Goal: Information Seeking & Learning: Learn about a topic

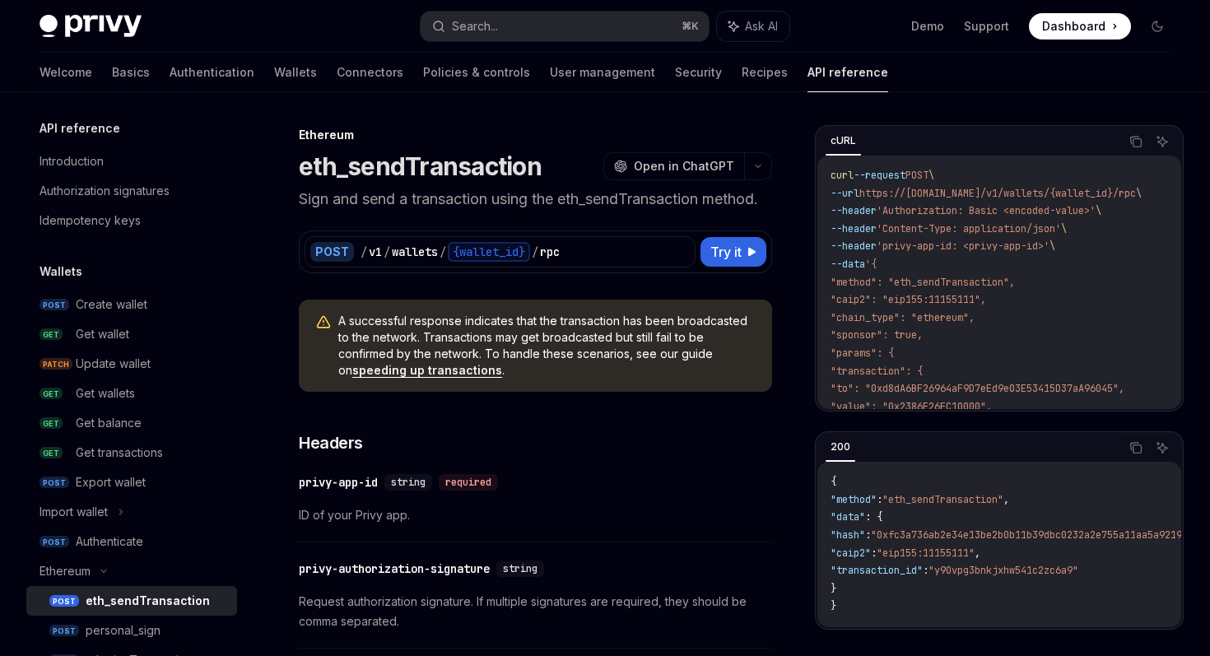
scroll to position [333, 0]
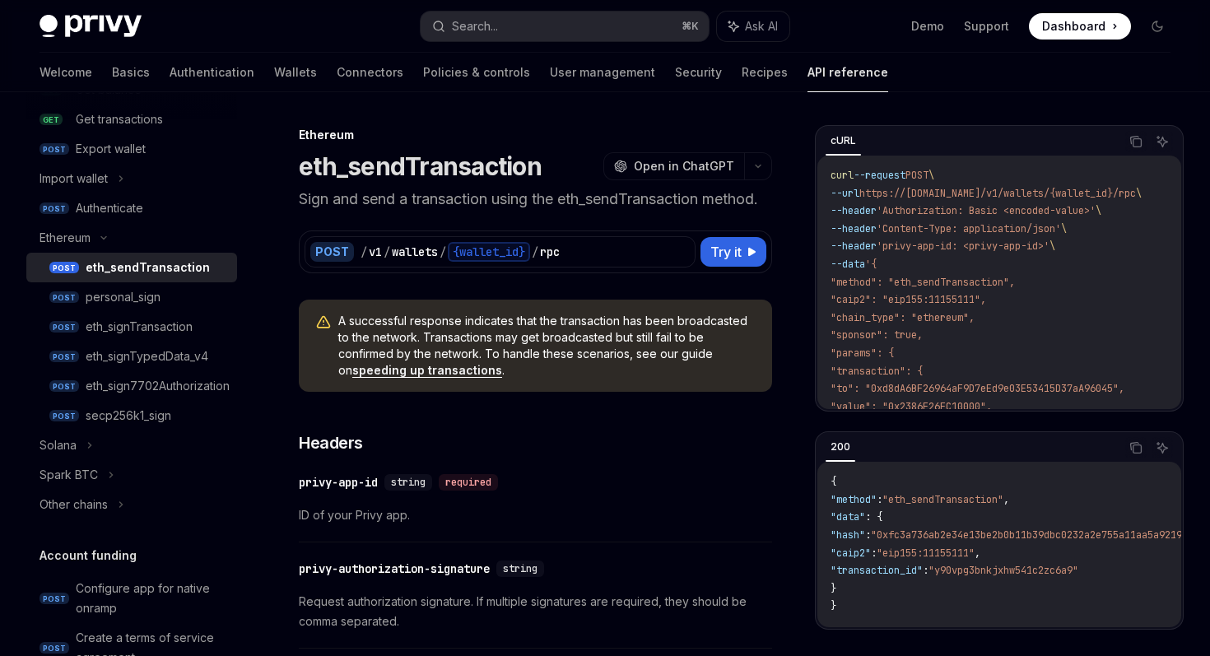
click at [119, 26] on img at bounding box center [91, 26] width 102 height 23
type textarea "*"
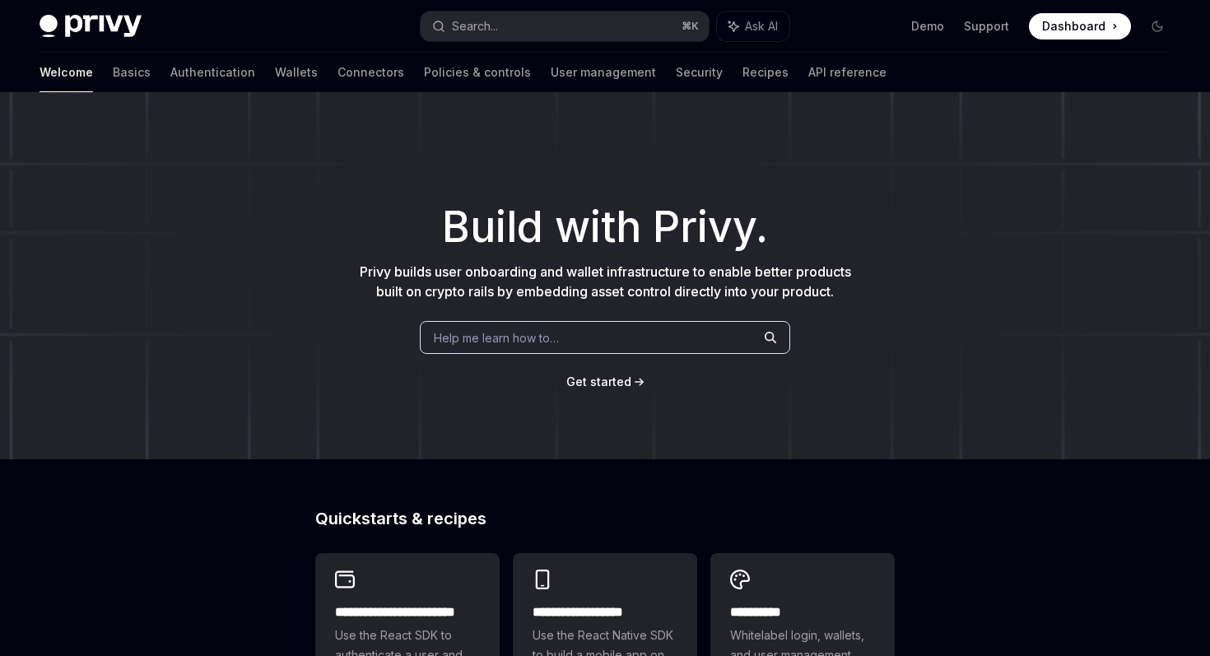
click at [129, 25] on img at bounding box center [91, 26] width 102 height 23
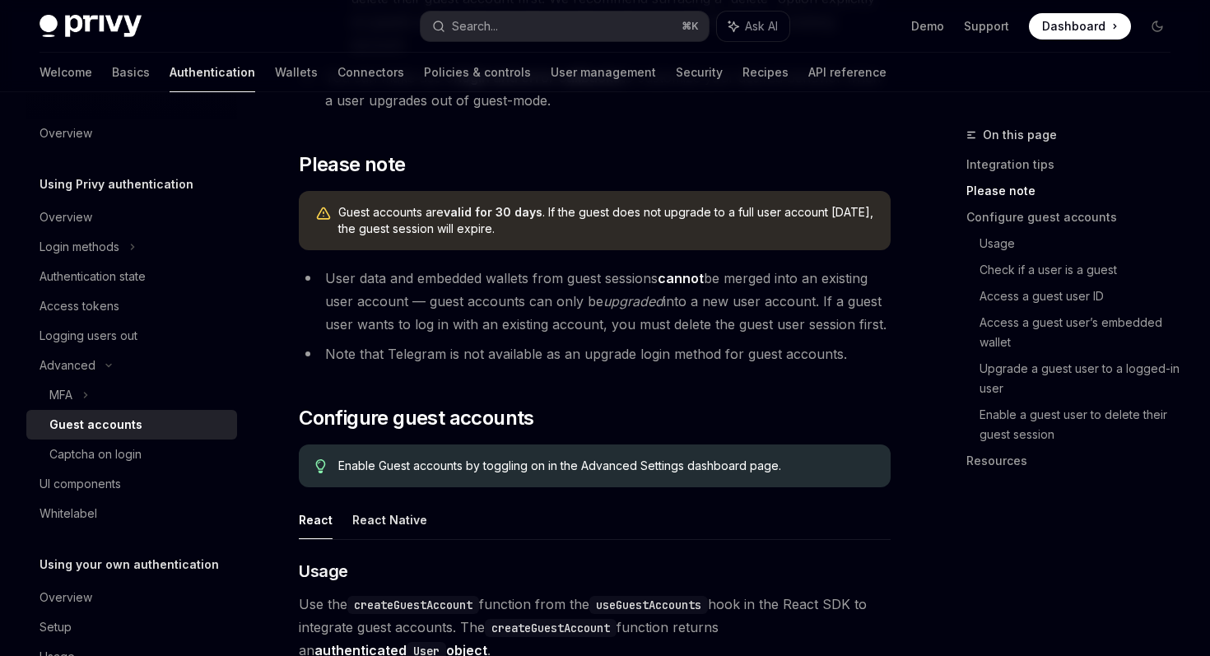
scroll to position [962, 0]
